Goal: Browse casually: Explore the website without a specific task or goal

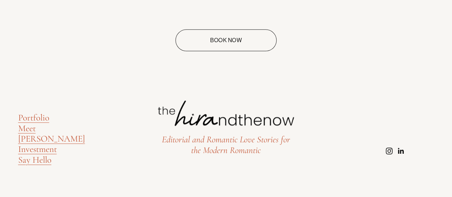
scroll to position [3145, 0]
click at [229, 40] on link "Book Now" at bounding box center [225, 40] width 101 height 22
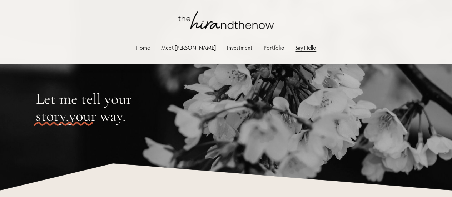
click at [264, 49] on link "Portfolio" at bounding box center [274, 48] width 21 height 10
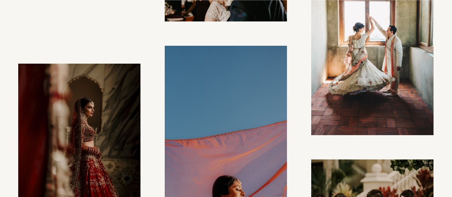
scroll to position [2762, 0]
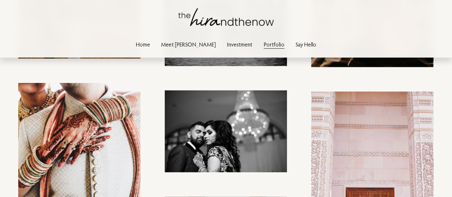
scroll to position [2762, 0]
